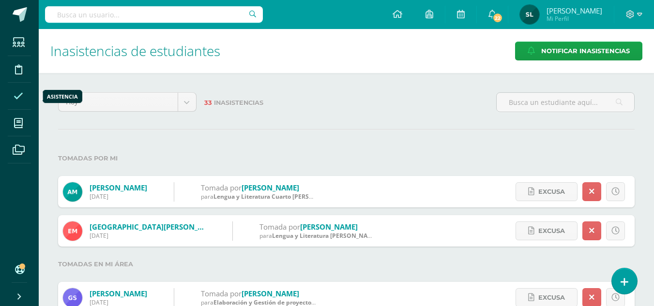
click at [18, 98] on icon at bounding box center [19, 96] width 10 height 10
click at [621, 288] on icon at bounding box center [624, 282] width 9 height 11
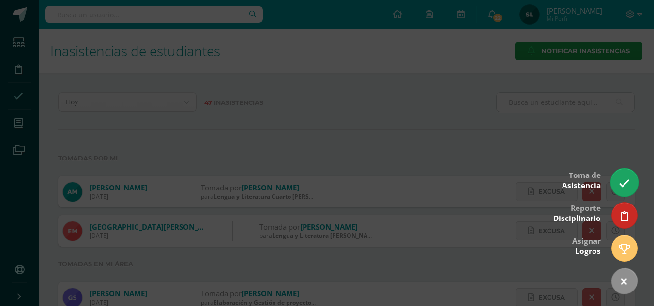
click at [626, 185] on icon at bounding box center [623, 183] width 11 height 11
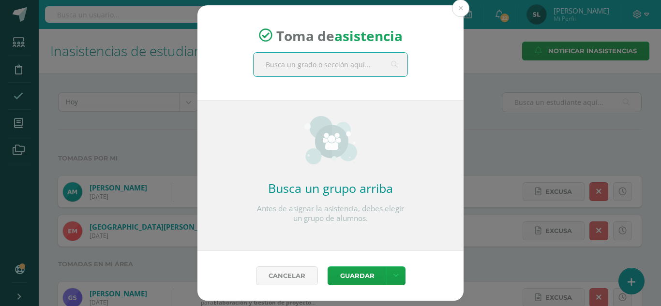
click at [285, 62] on input "text" at bounding box center [331, 65] width 154 height 24
click at [303, 69] on input "lite" at bounding box center [331, 65] width 154 height 24
type input "literatura"
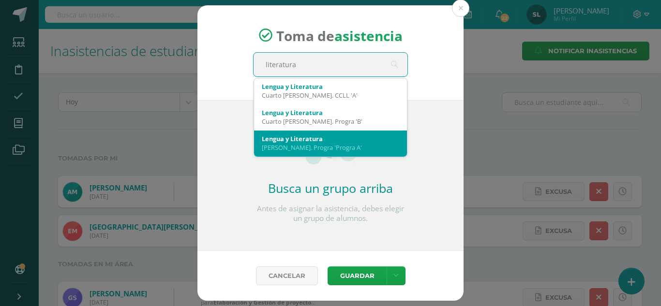
click at [335, 150] on div "Quinto Bach. Progra 'Progra A'" at bounding box center [330, 147] width 137 height 9
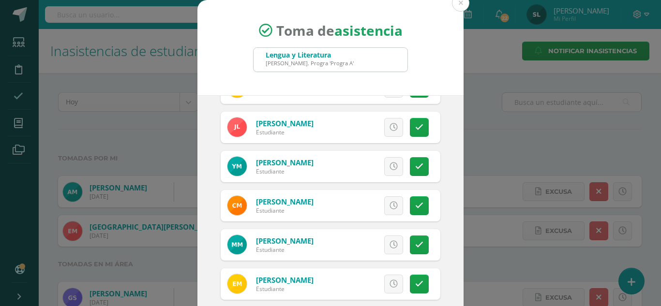
scroll to position [547, 0]
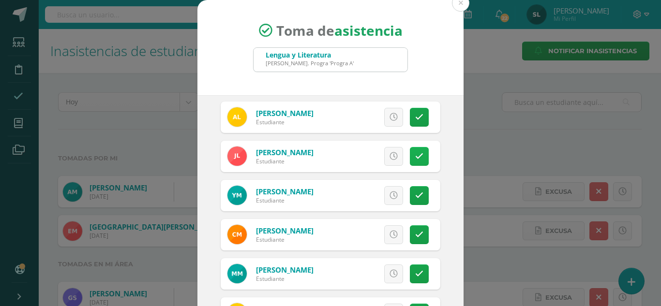
click at [415, 154] on icon at bounding box center [419, 156] width 8 height 8
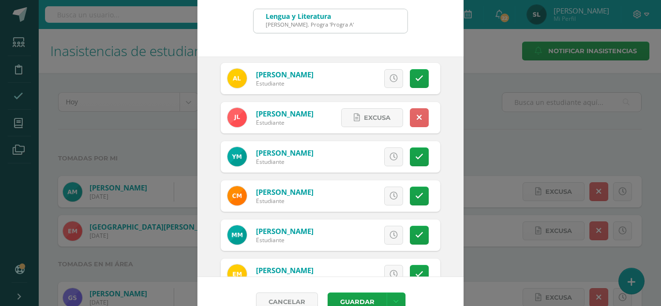
scroll to position [60, 0]
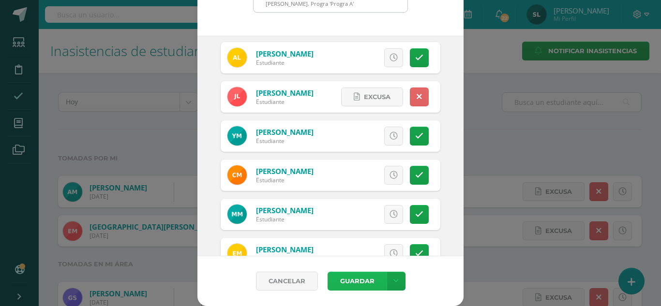
click at [376, 281] on button "Guardar" at bounding box center [357, 281] width 59 height 19
